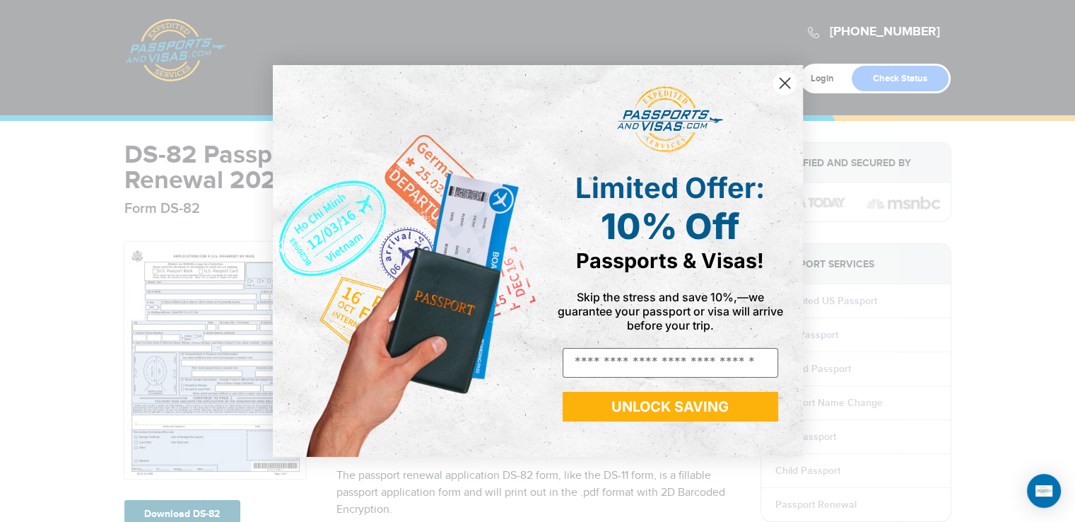
click at [781, 78] on icon "Close dialog" at bounding box center [785, 83] width 10 height 10
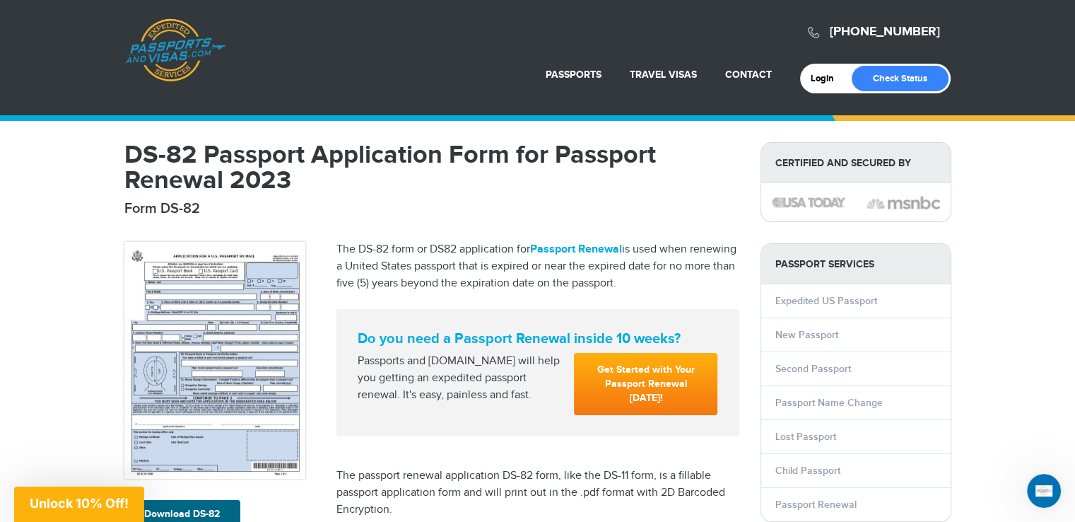
click at [462, 425] on div "Do you need a Passport Renewal inside 10 weeks? Passports and Visas.com will he…" at bounding box center [537, 372] width 403 height 127
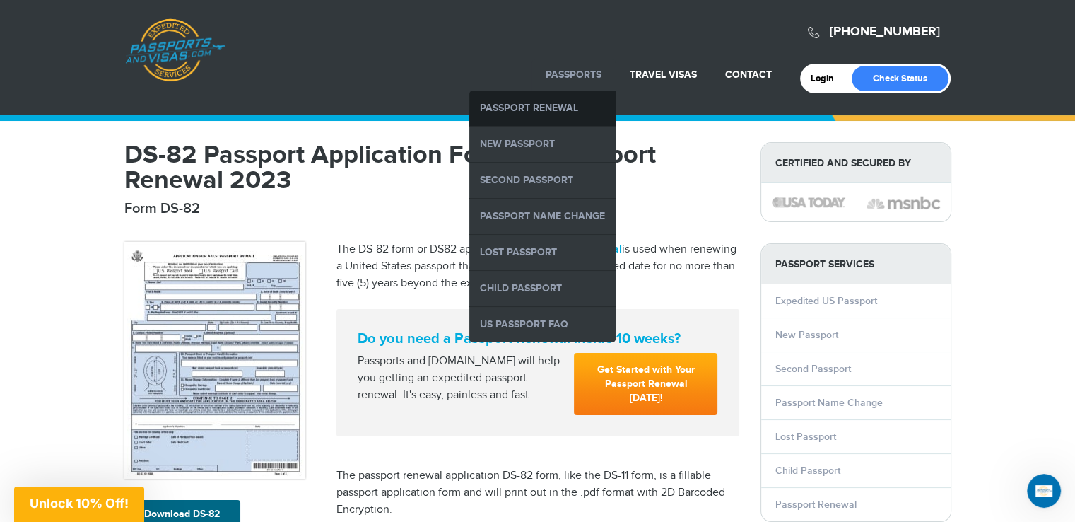
click at [554, 106] on link "Passport Renewal" at bounding box center [542, 107] width 146 height 35
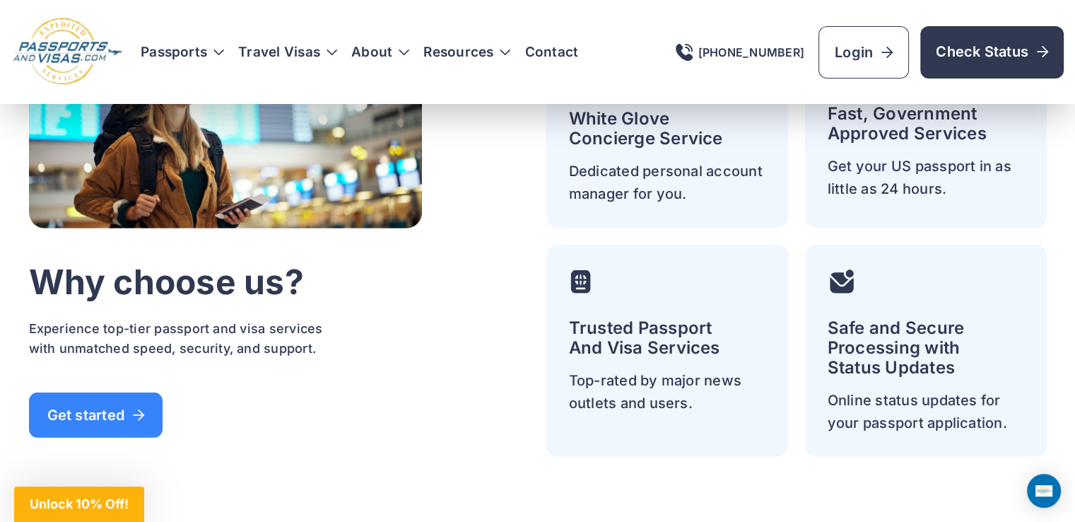
scroll to position [4241, 0]
